Goal: Task Accomplishment & Management: Manage account settings

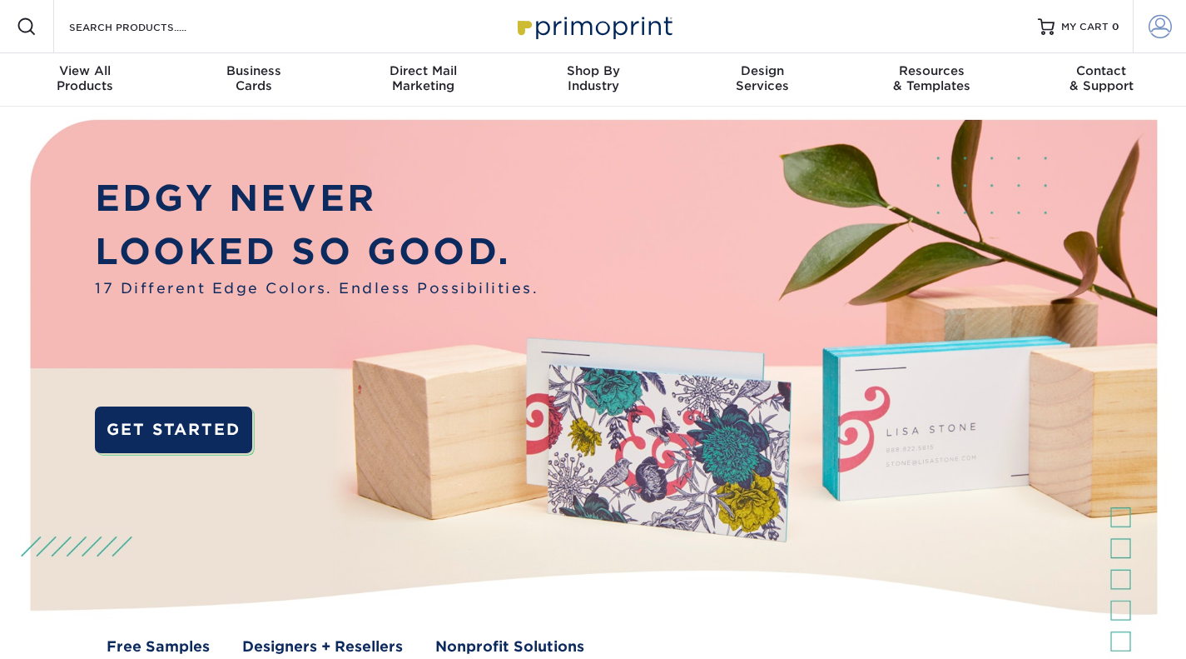
click at [1161, 26] on span at bounding box center [1160, 26] width 23 height 23
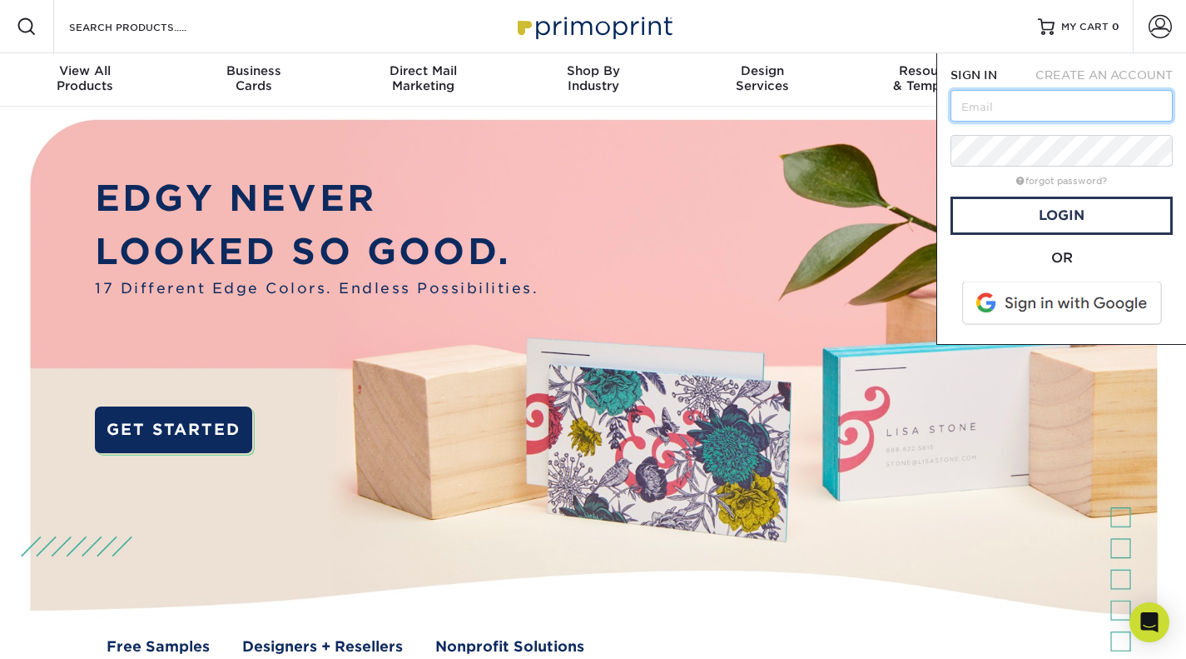
click at [1058, 108] on input "text" at bounding box center [1062, 106] width 222 height 32
type input "[PERSON_NAME][EMAIL_ADDRESS][DOMAIN_NAME]"
click at [1038, 184] on link "forgot password?" at bounding box center [1062, 181] width 91 height 11
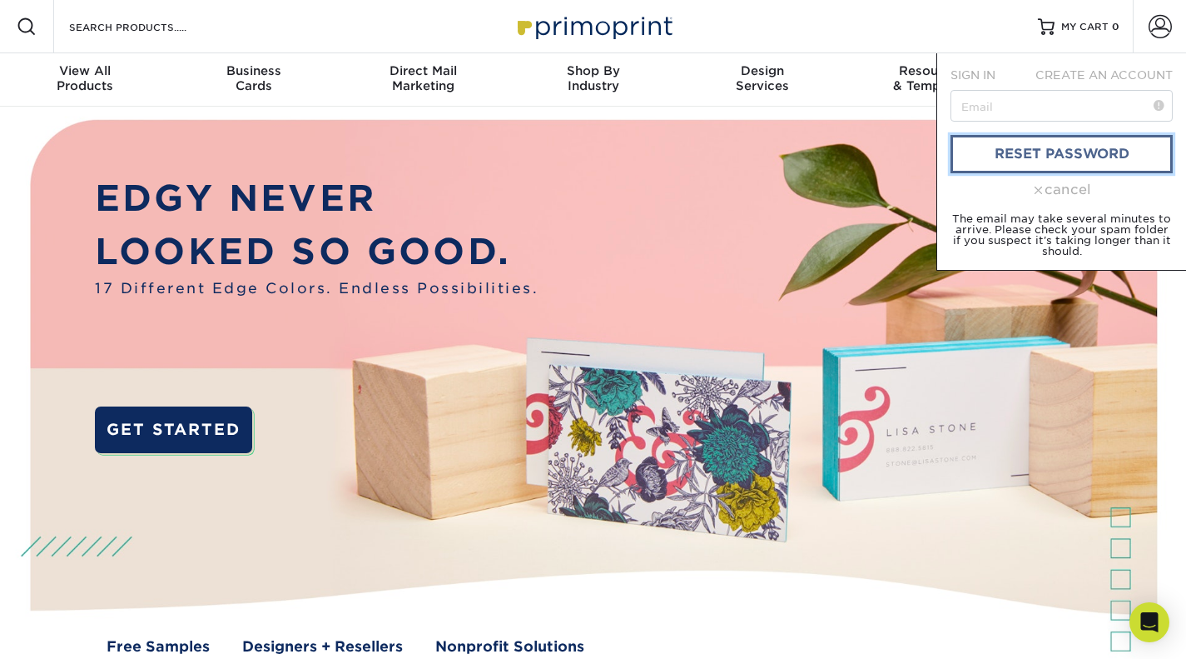
click at [1118, 149] on link "reset password" at bounding box center [1062, 154] width 222 height 38
click at [992, 110] on input "text" at bounding box center [1062, 106] width 222 height 32
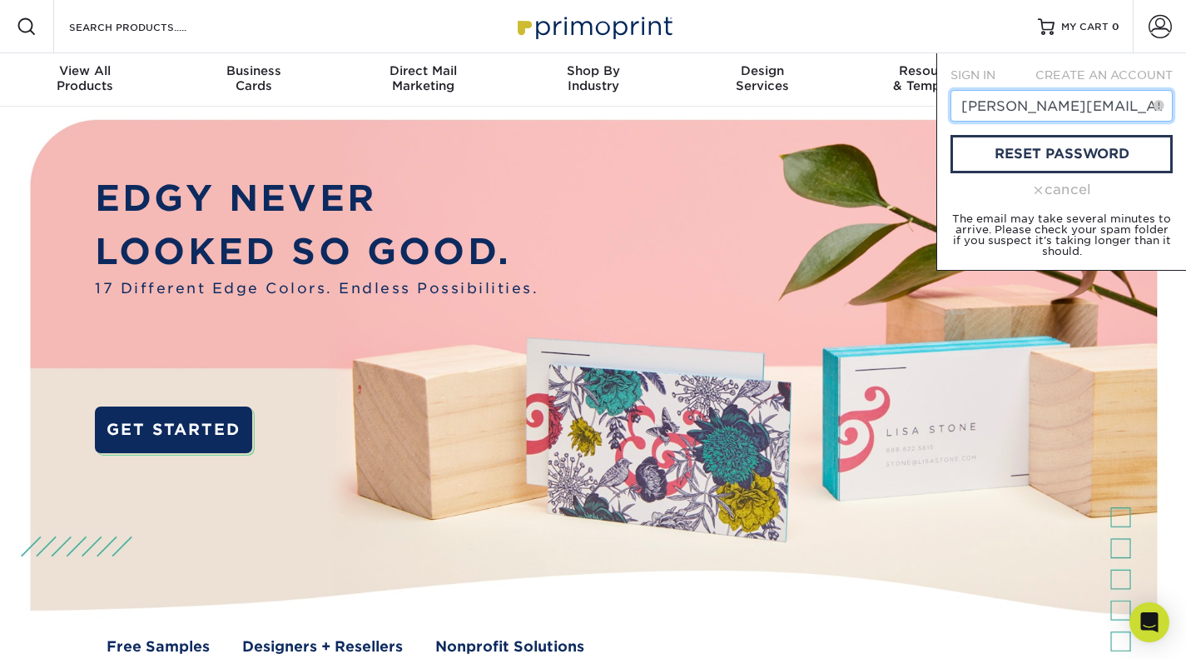
type input "maria@c3-lab.com"
click at [1086, 153] on link "reset password" at bounding box center [1062, 154] width 222 height 38
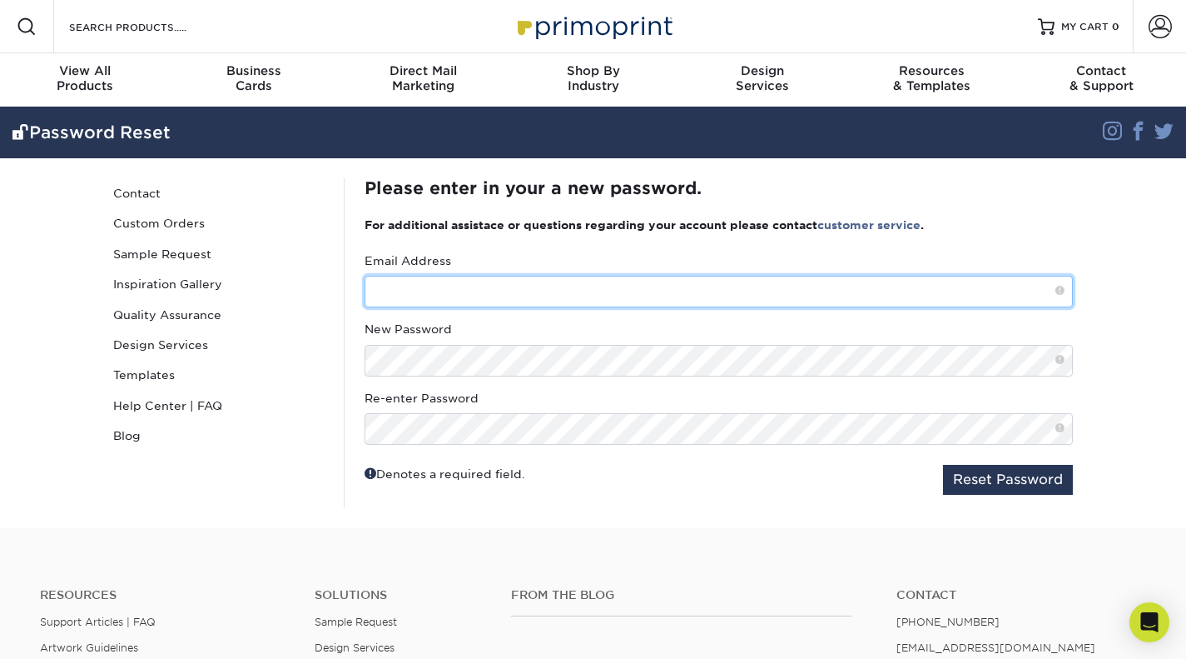
click at [582, 297] on input "text" at bounding box center [719, 292] width 709 height 32
type input "maria@c3-lab.com"
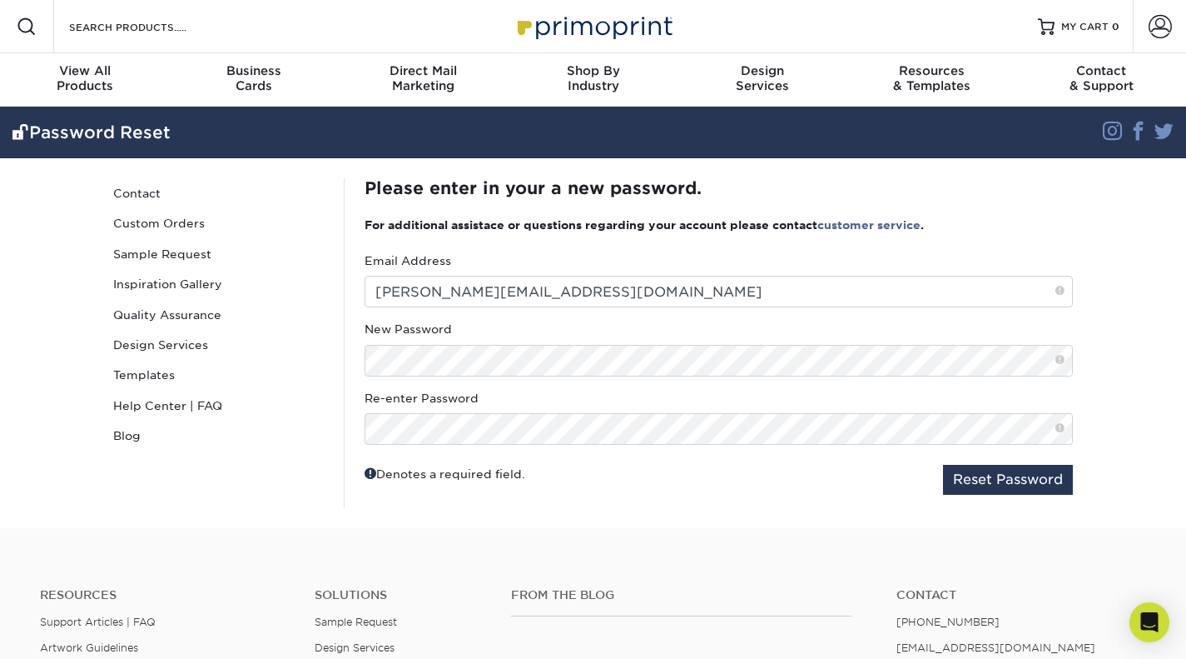
click at [1057, 361] on span at bounding box center [1060, 360] width 9 height 14
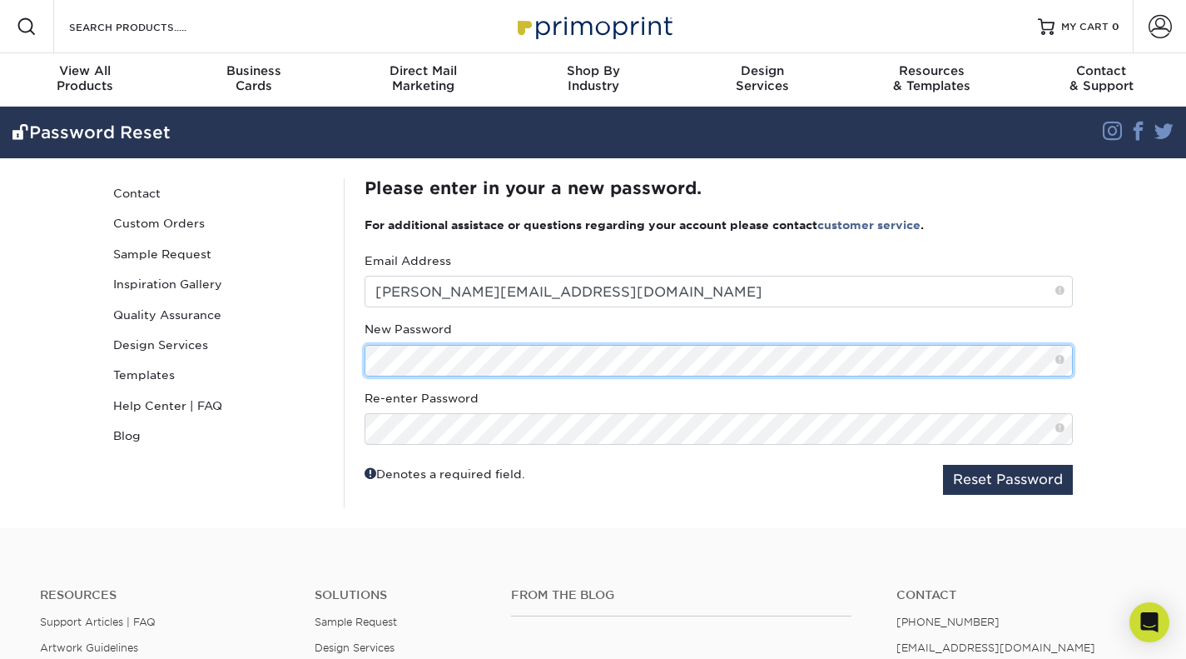
click at [363, 366] on div "Please enter in your a new password. For additional assistace or questions rega…" at bounding box center [718, 343] width 749 height 330
click at [336, 372] on div "Password Reset Contact Custom Orders Sample Request Inspiration Gallery Quality…" at bounding box center [593, 343] width 999 height 370
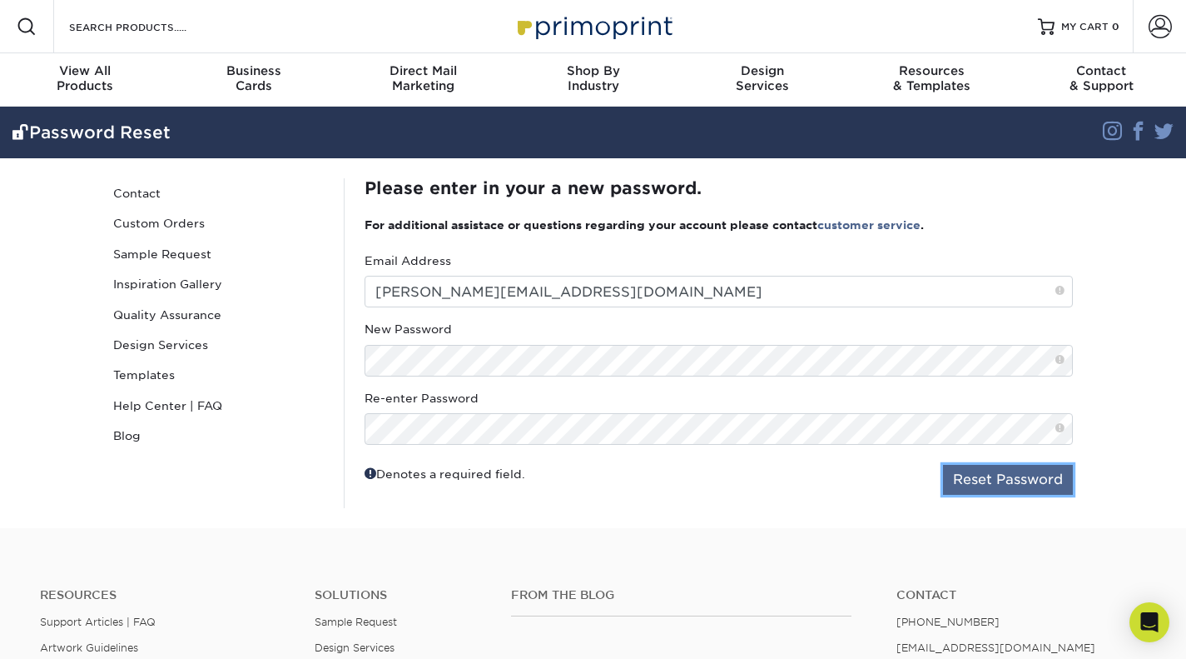
click at [969, 475] on button "Reset Password" at bounding box center [1008, 480] width 130 height 30
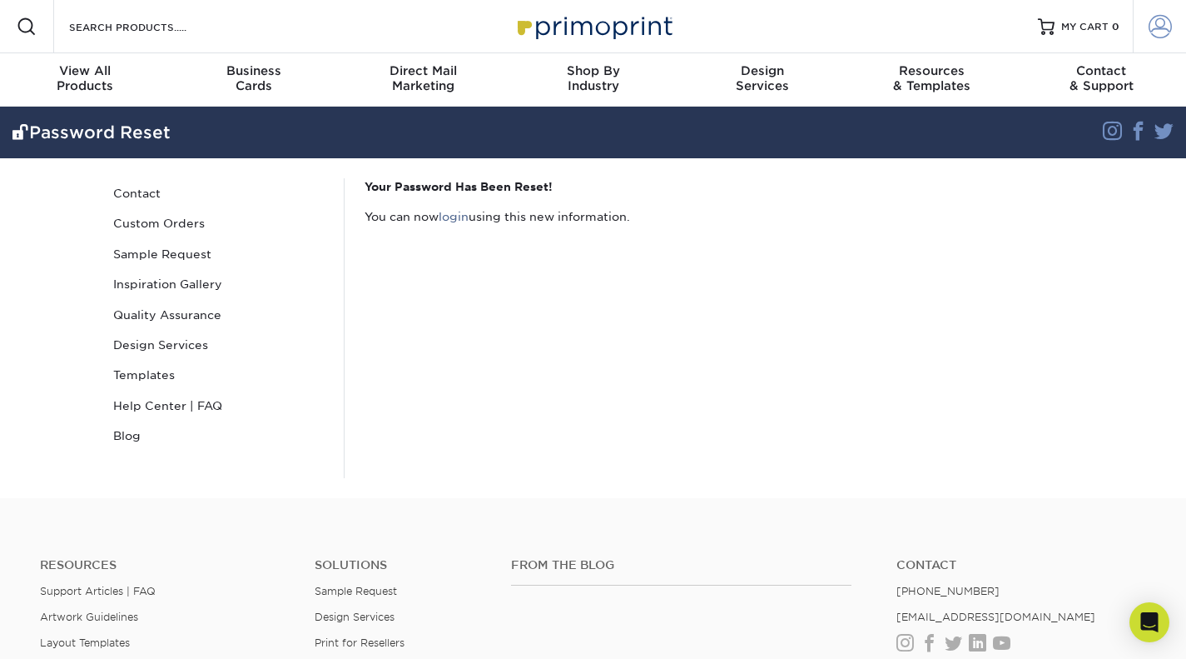
type input "[PERSON_NAME][EMAIL_ADDRESS][DOMAIN_NAME]"
click at [1157, 31] on span at bounding box center [1160, 26] width 23 height 23
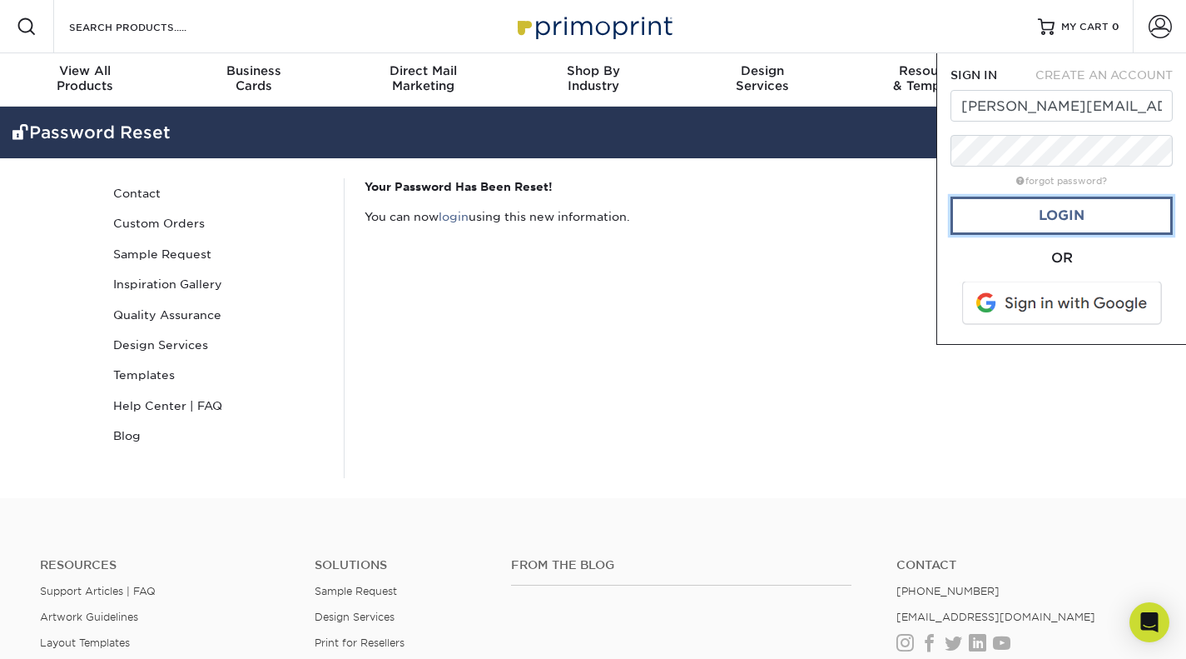
click at [1064, 214] on link "Login" at bounding box center [1062, 215] width 222 height 38
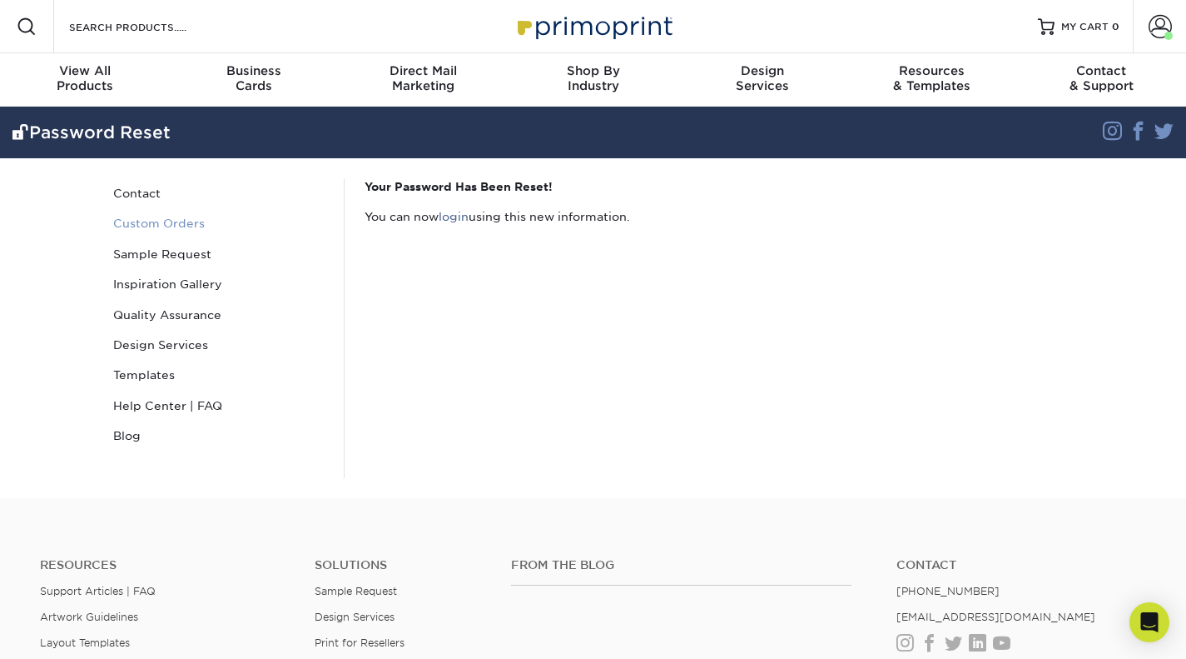
click at [158, 222] on link "Custom Orders" at bounding box center [219, 223] width 225 height 30
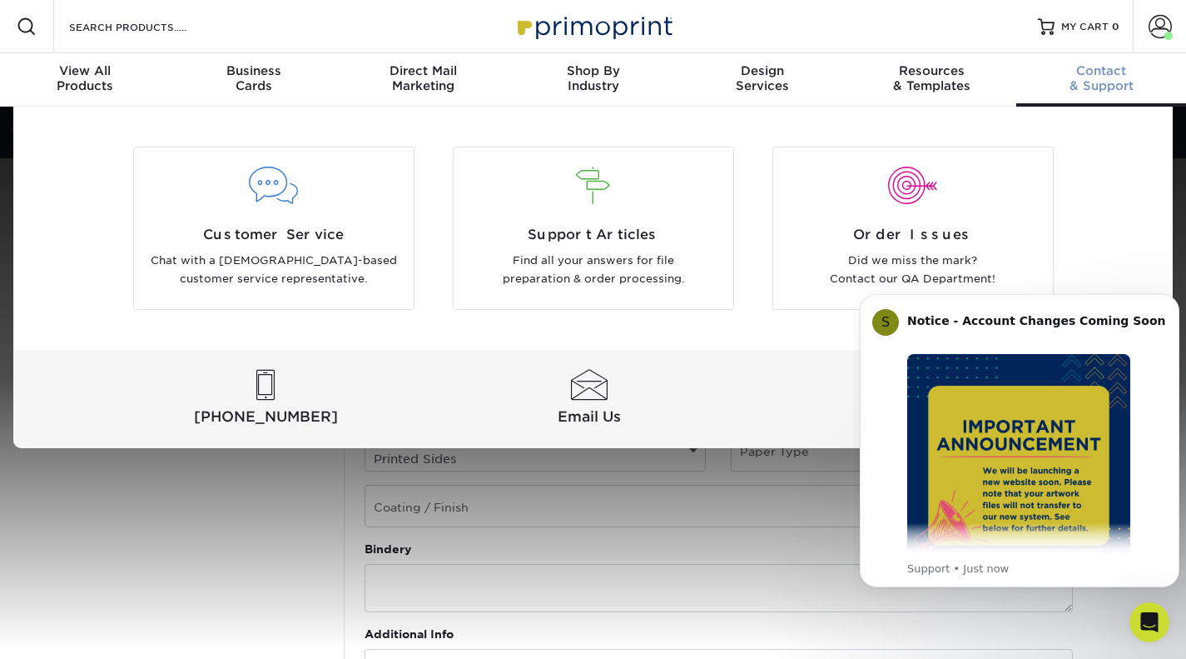
click at [1107, 227] on div "Customer Service Chat with a US-based customer service representative. Support …" at bounding box center [593, 277] width 1160 height 341
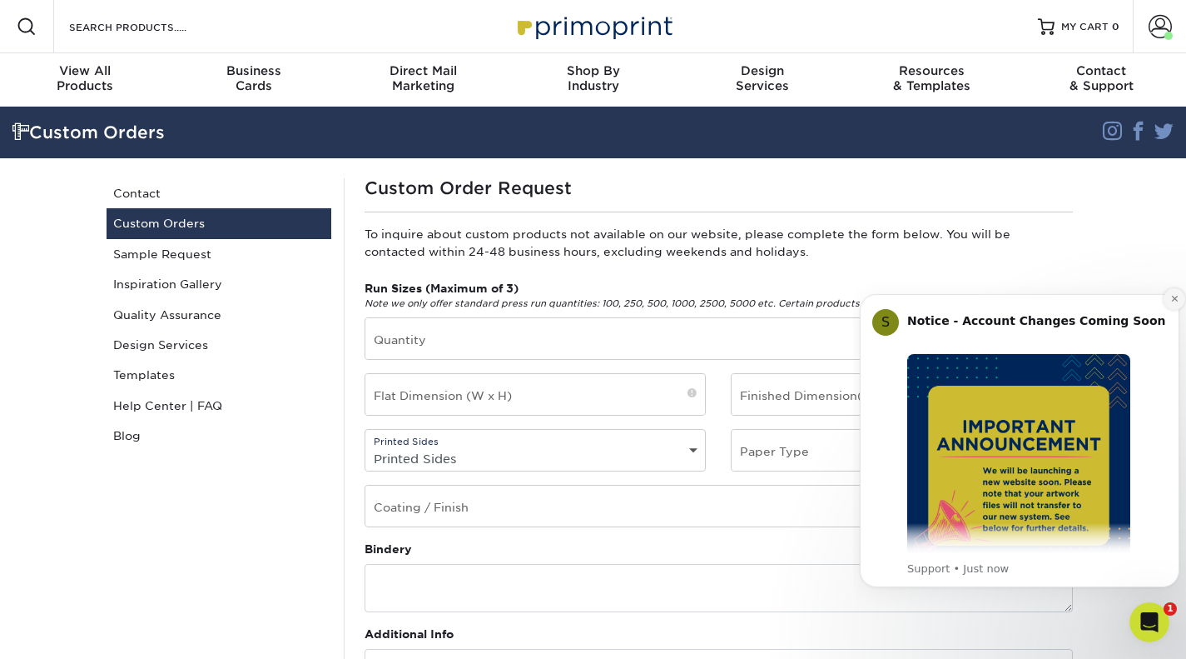
drag, startPoint x: 1172, startPoint y: 298, endPoint x: 2031, endPoint y: 564, distance: 898.6
click at [1172, 298] on icon "Dismiss notification" at bounding box center [1175, 298] width 9 height 9
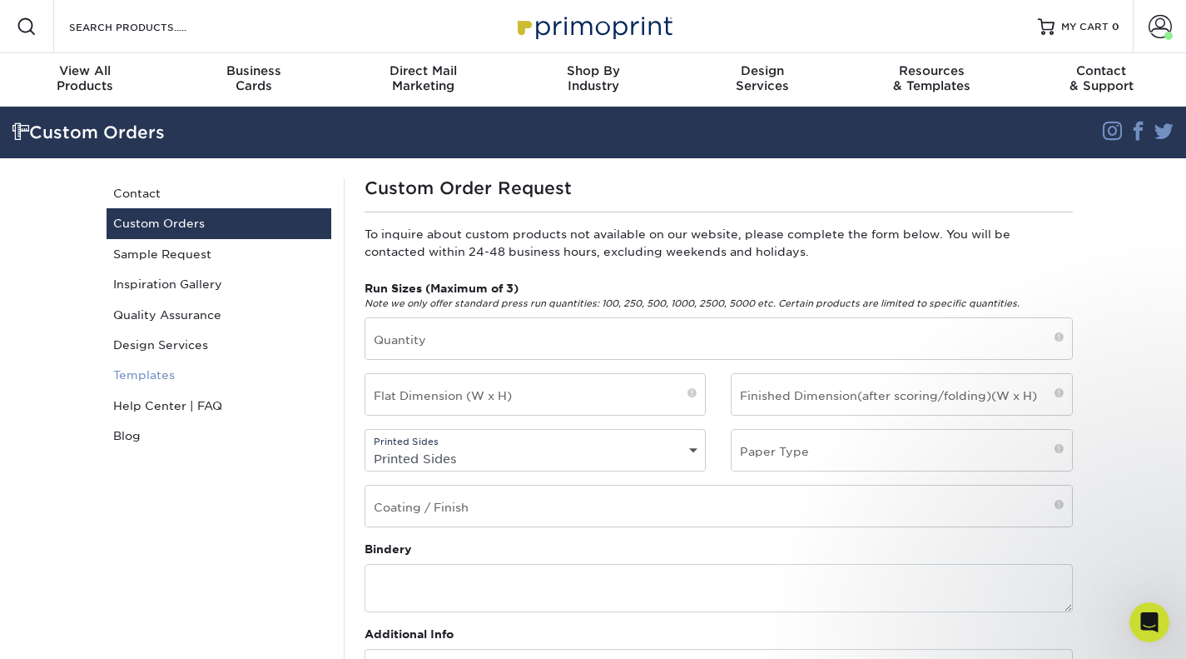
click at [162, 376] on link "Templates" at bounding box center [219, 375] width 225 height 30
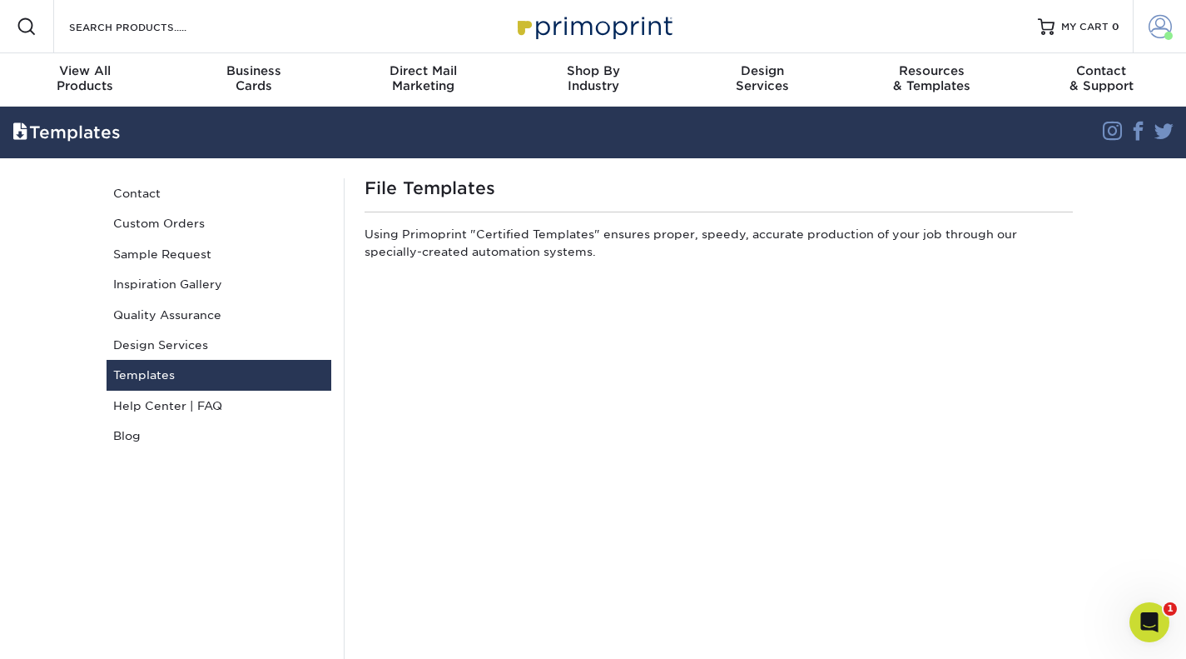
click at [1156, 24] on span at bounding box center [1160, 26] width 23 height 23
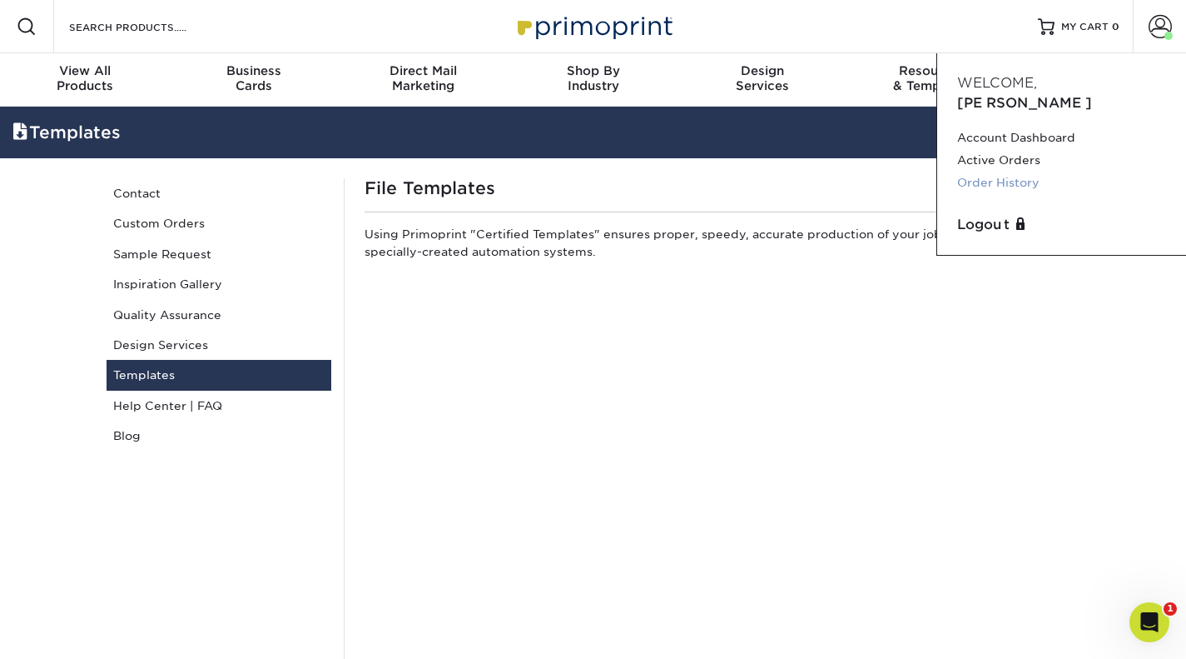
click at [1017, 172] on link "Order History" at bounding box center [1061, 183] width 209 height 22
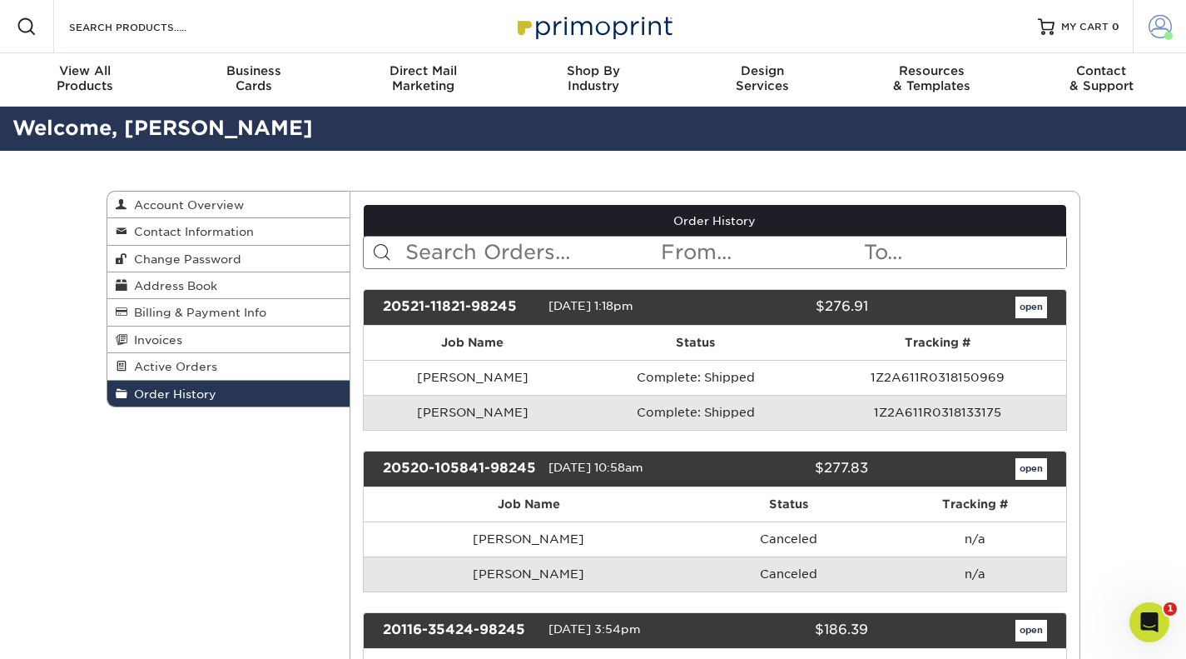
click at [1161, 24] on span at bounding box center [1160, 26] width 23 height 23
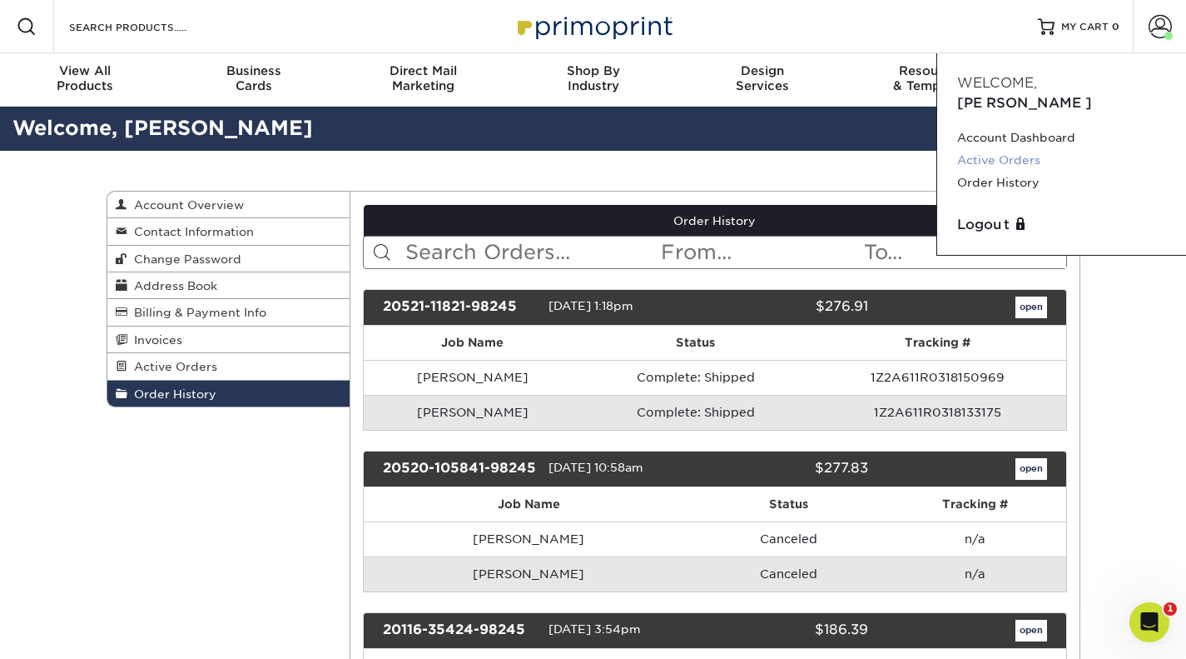
click at [1040, 149] on link "Active Orders" at bounding box center [1061, 160] width 209 height 22
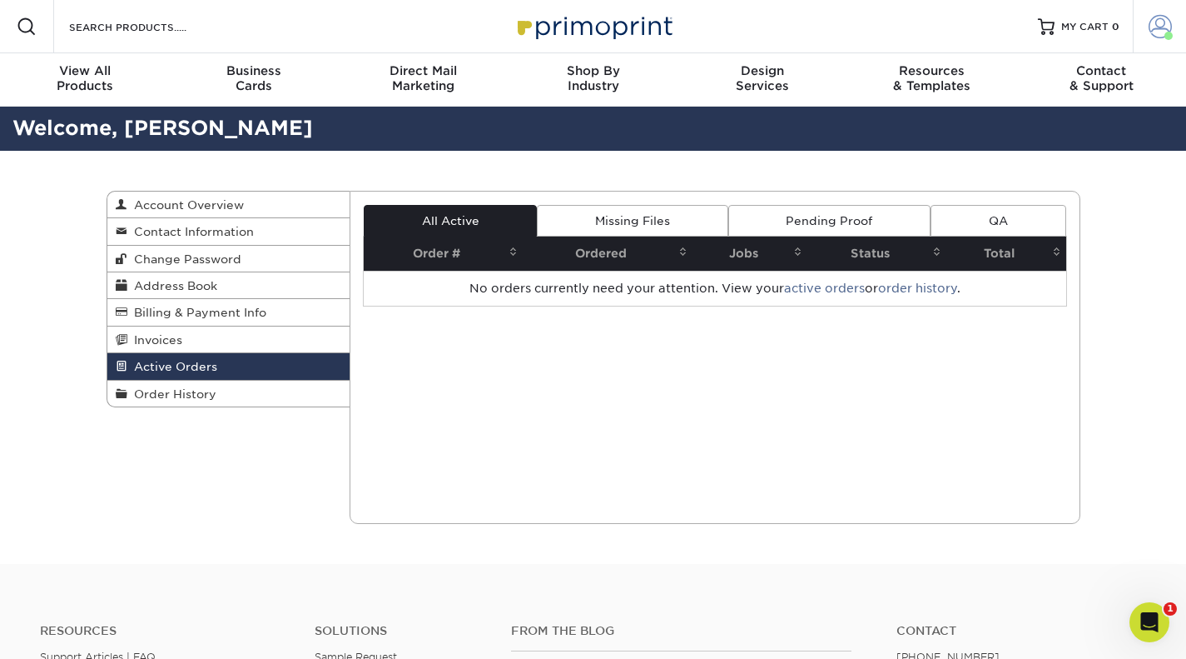
click at [1156, 26] on span at bounding box center [1160, 26] width 23 height 23
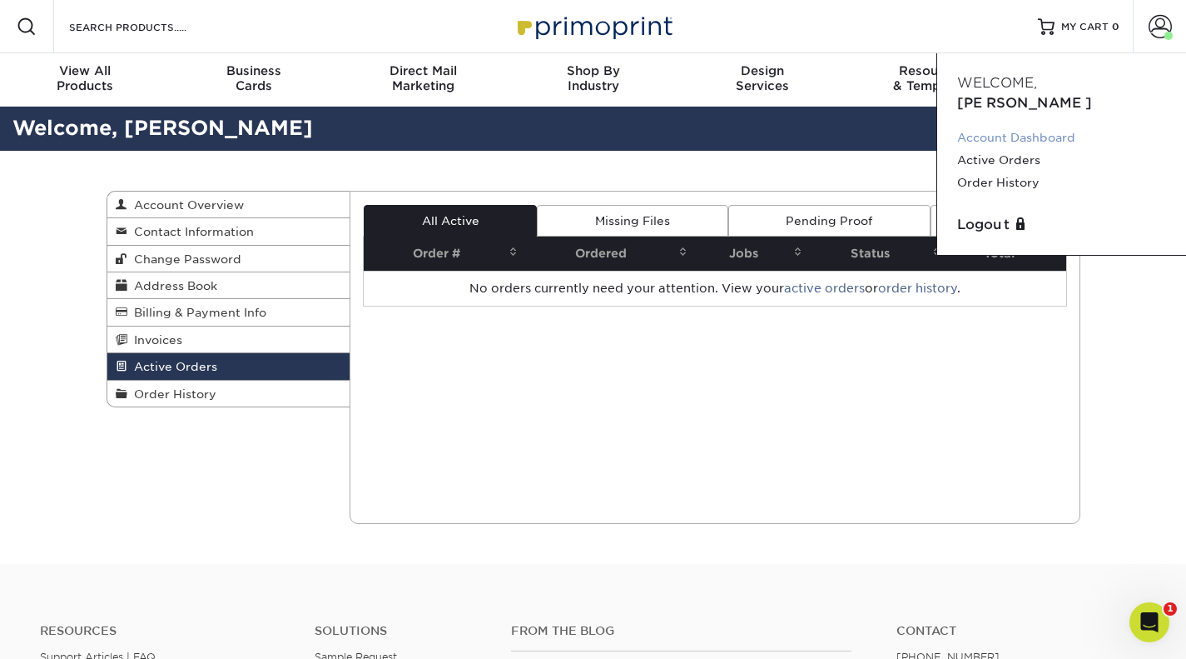
click at [1059, 127] on link "Account Dashboard" at bounding box center [1061, 138] width 209 height 22
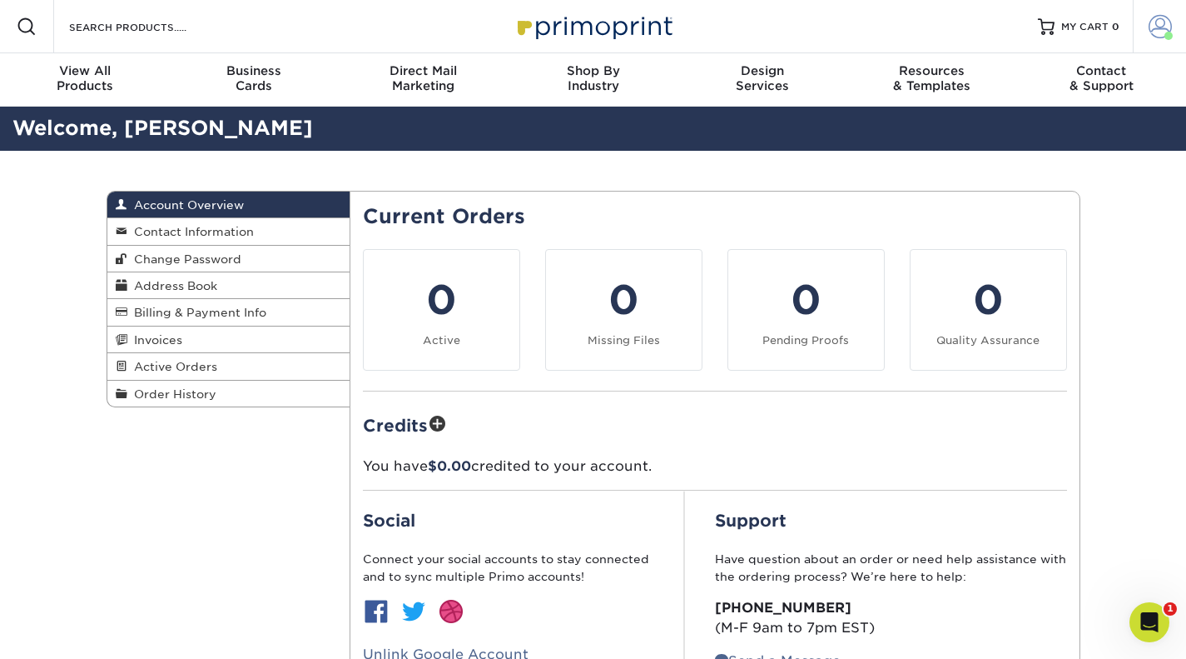
click at [1163, 25] on span at bounding box center [1160, 26] width 23 height 23
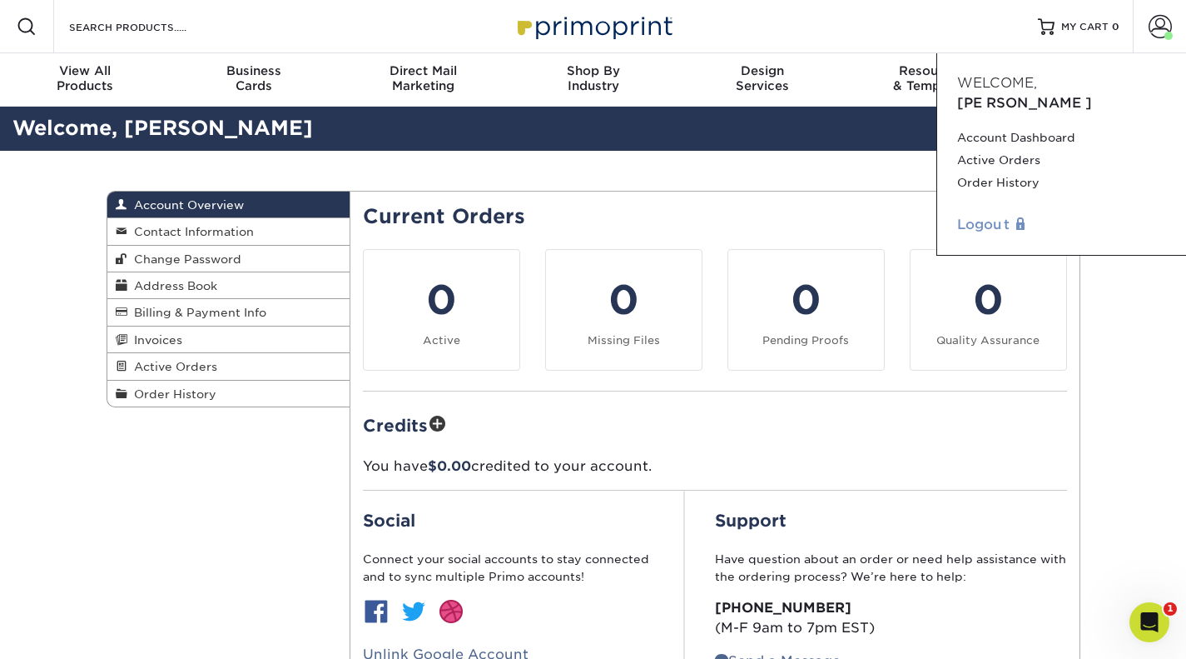
click at [976, 215] on link "Logout" at bounding box center [1061, 225] width 209 height 20
